Goal: Task Accomplishment & Management: Use online tool/utility

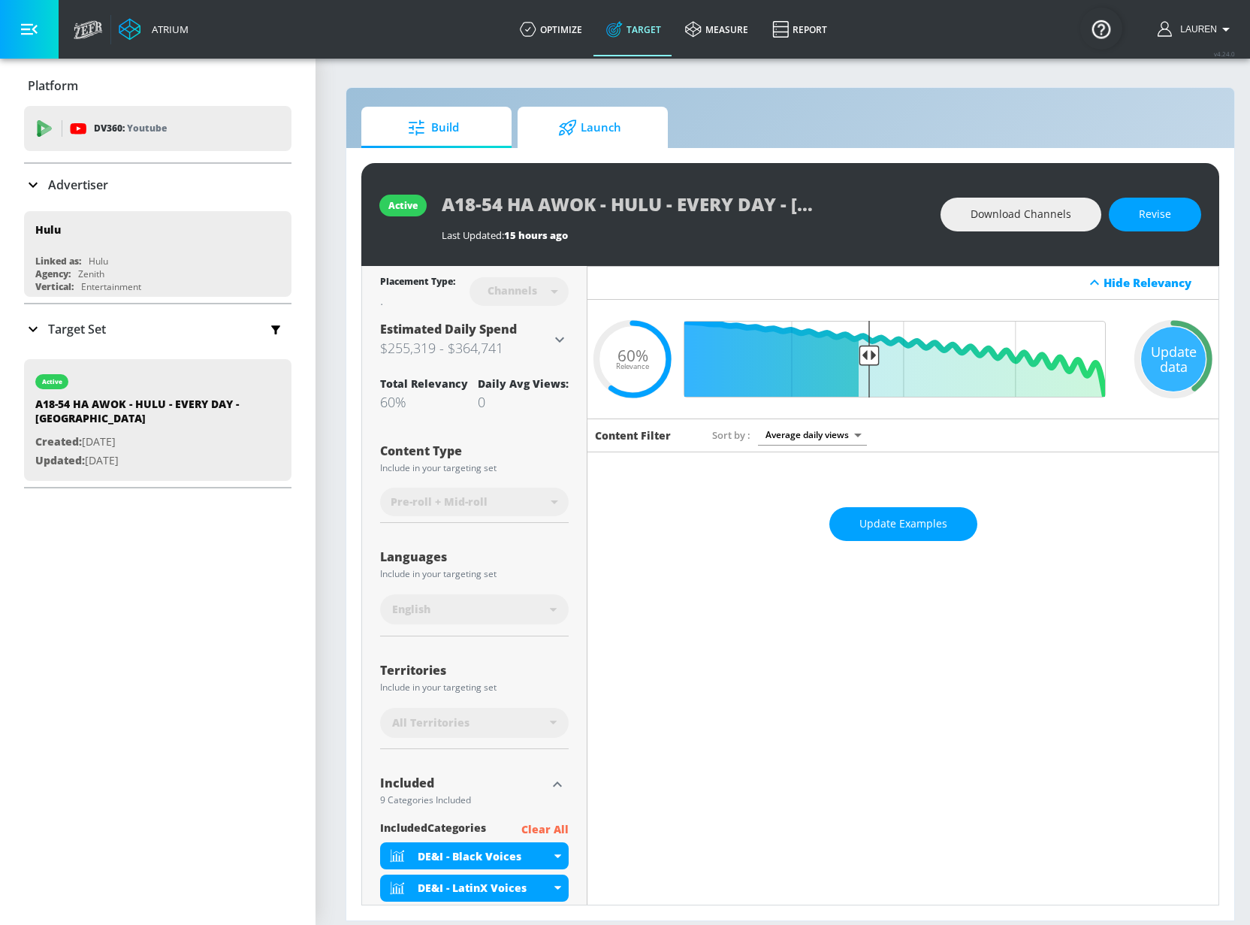
click at [618, 138] on span "Launch" at bounding box center [590, 128] width 114 height 36
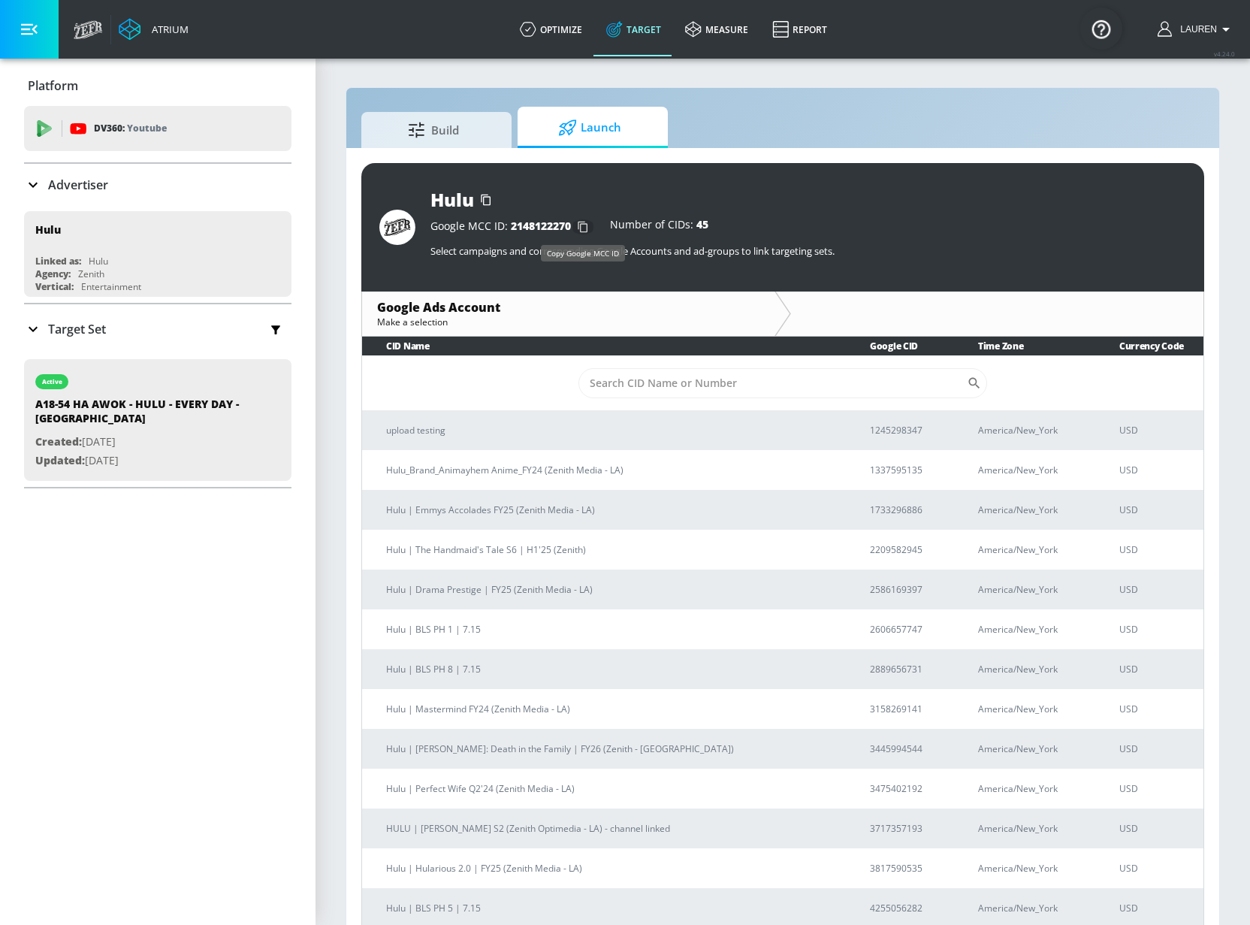
click at [583, 226] on icon "button" at bounding box center [583, 227] width 24 height 24
